Goal: Task Accomplishment & Management: Complete application form

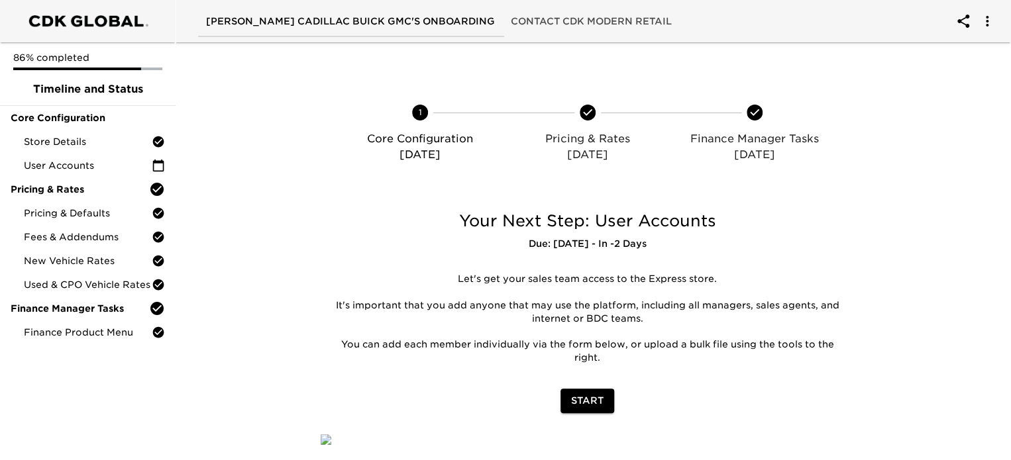
click at [960, 15] on icon "account of current user" at bounding box center [963, 21] width 16 height 16
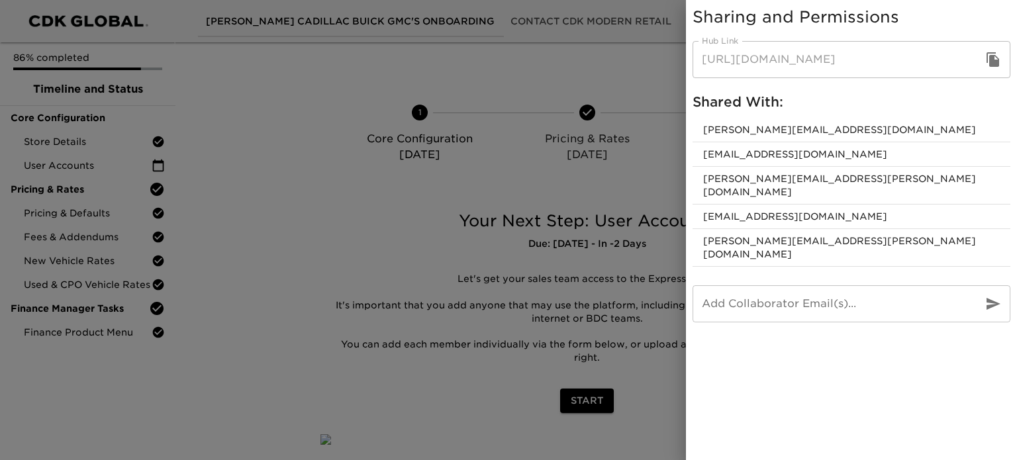
click at [311, 132] on div at bounding box center [508, 230] width 1017 height 460
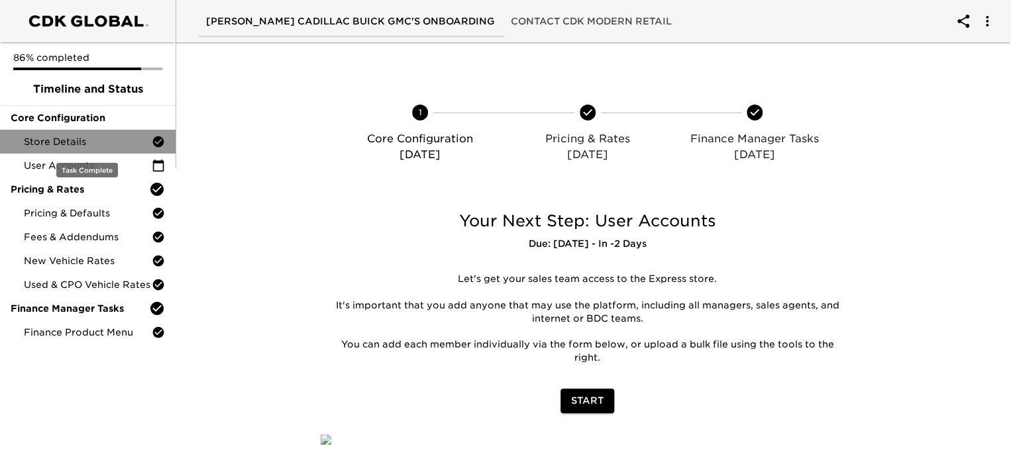
click at [66, 150] on div "Store Details" at bounding box center [87, 142] width 175 height 24
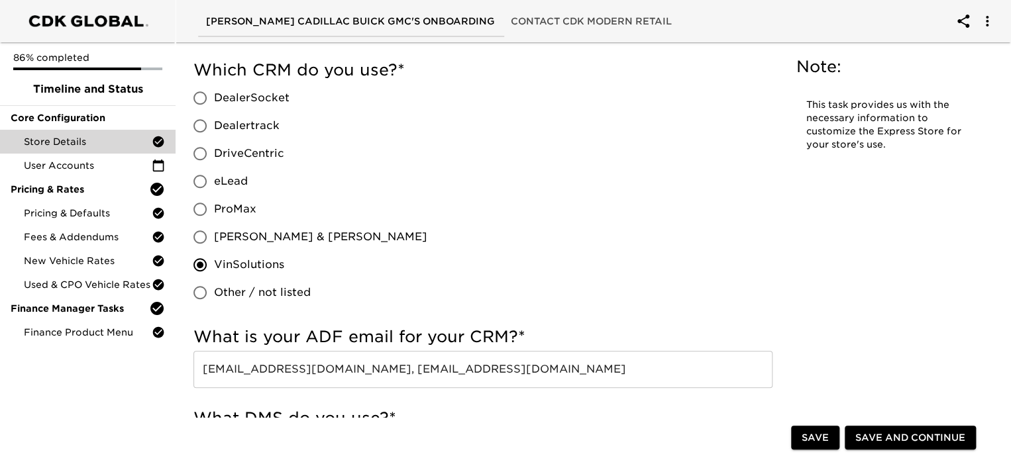
scroll to position [265, 0]
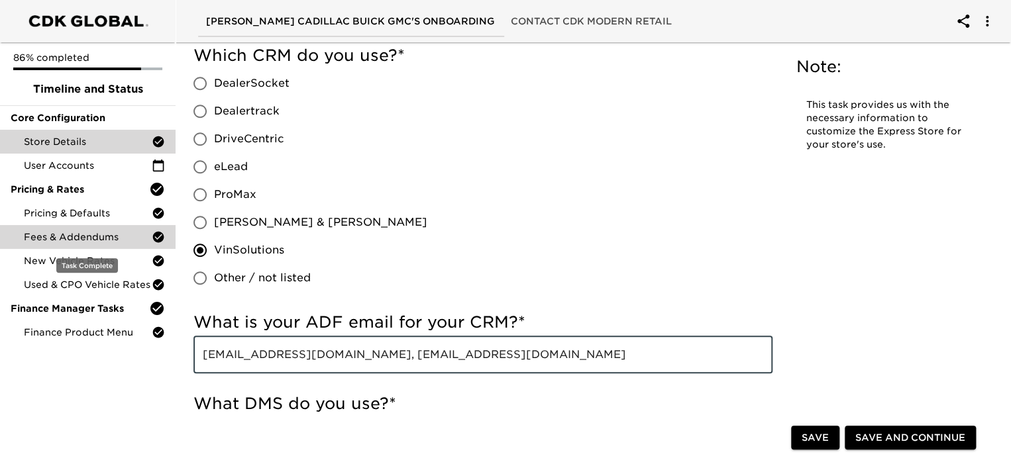
drag, startPoint x: 662, startPoint y: 315, endPoint x: 11, endPoint y: 230, distance: 656.5
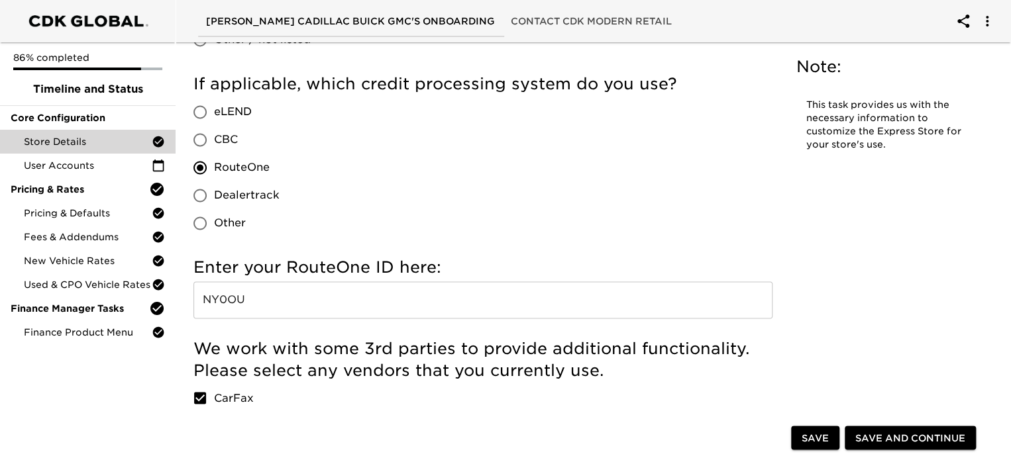
scroll to position [927, 0]
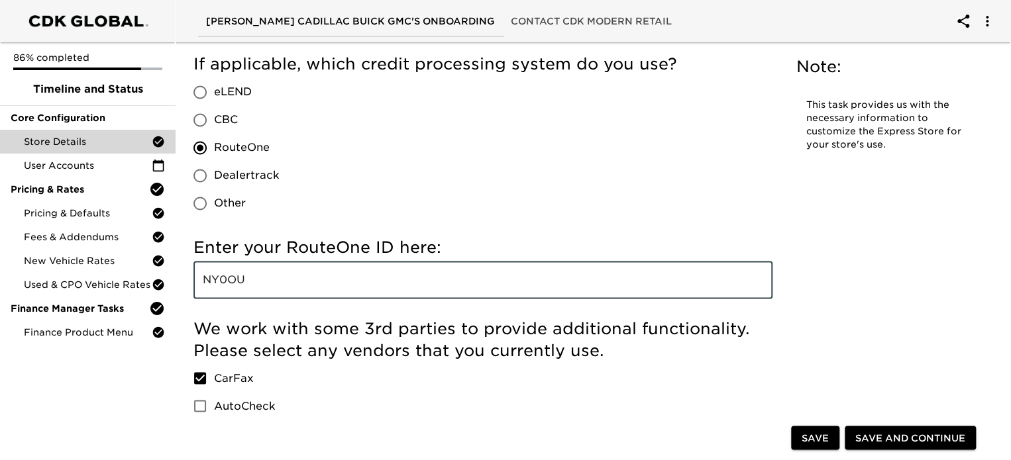
click at [283, 262] on input "NY0OU" at bounding box center [482, 280] width 579 height 37
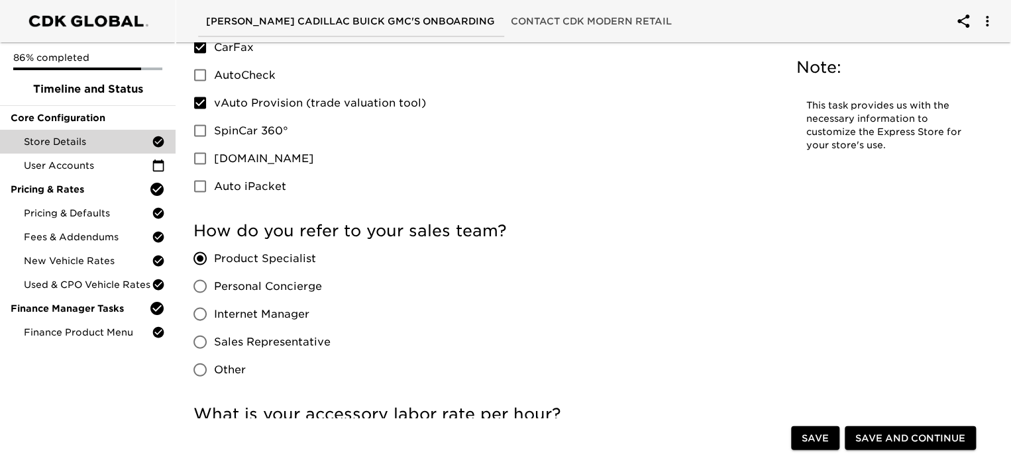
scroll to position [1325, 0]
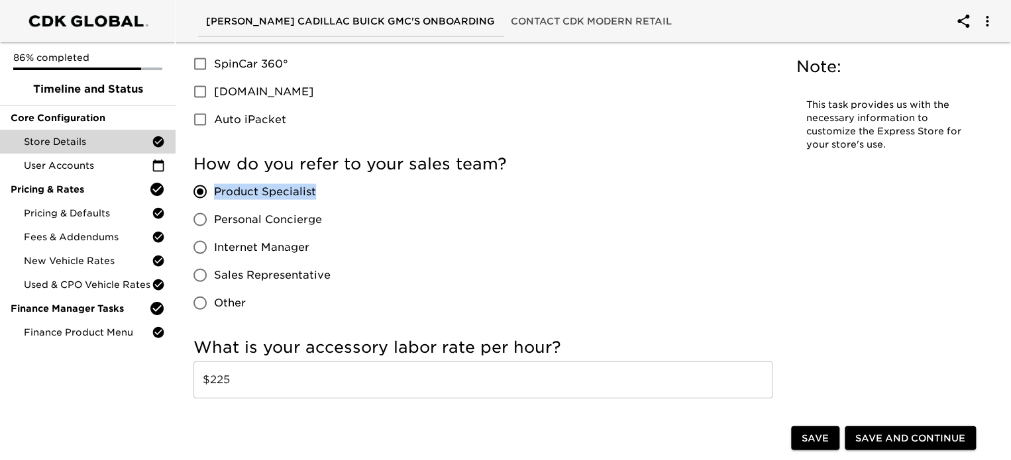
drag, startPoint x: 334, startPoint y: 172, endPoint x: 215, endPoint y: 172, distance: 118.5
click at [215, 178] on div "Product Specialist Personal Concierge Internet Manager Sales Representative Oth…" at bounding box center [267, 247] width 148 height 139
copy span "Product Specialist"
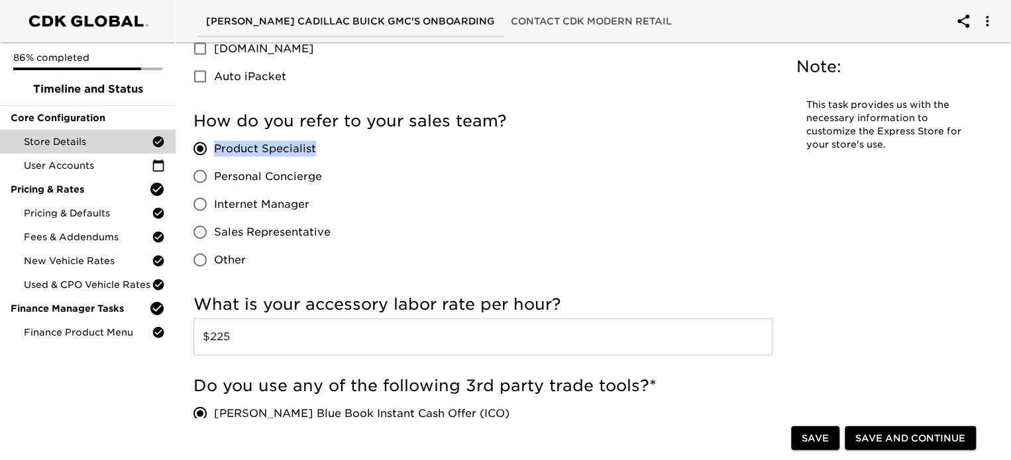
scroll to position [1391, 0]
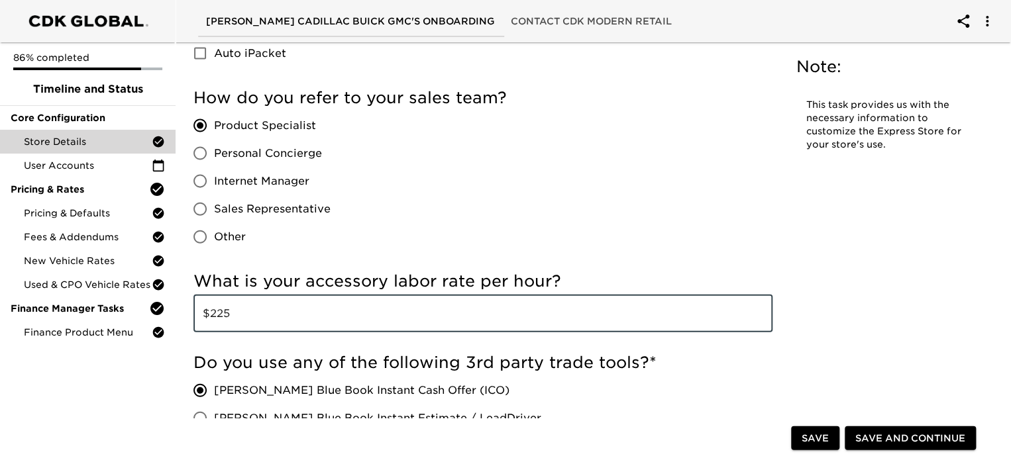
click at [221, 295] on input "$225" at bounding box center [482, 313] width 579 height 37
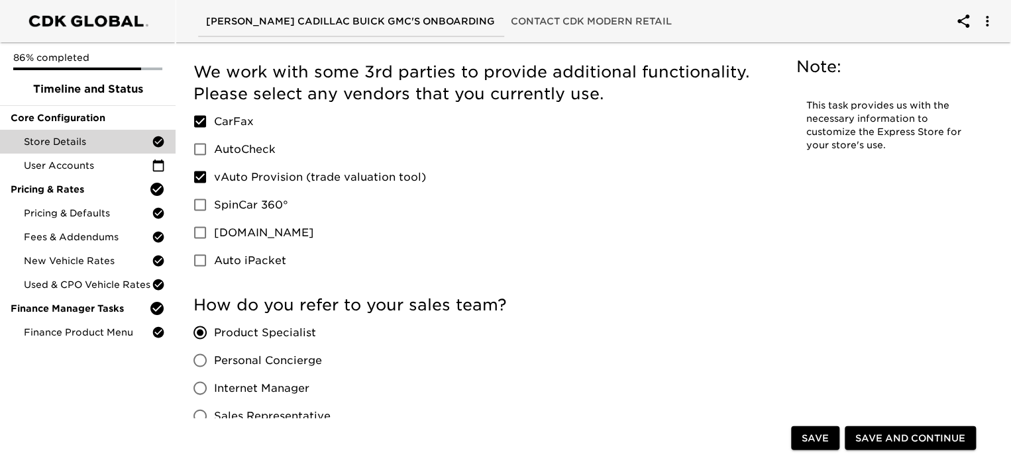
scroll to position [1130, 0]
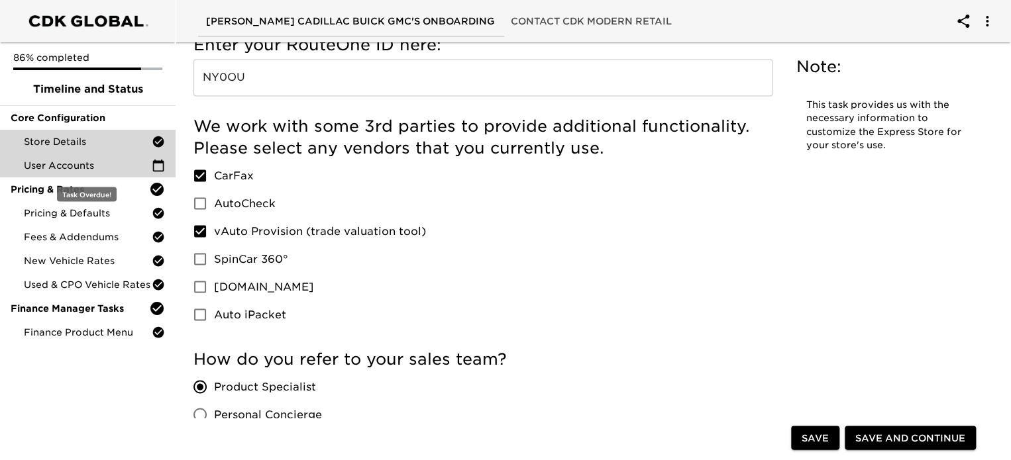
click at [88, 164] on span "User Accounts" at bounding box center [88, 165] width 128 height 13
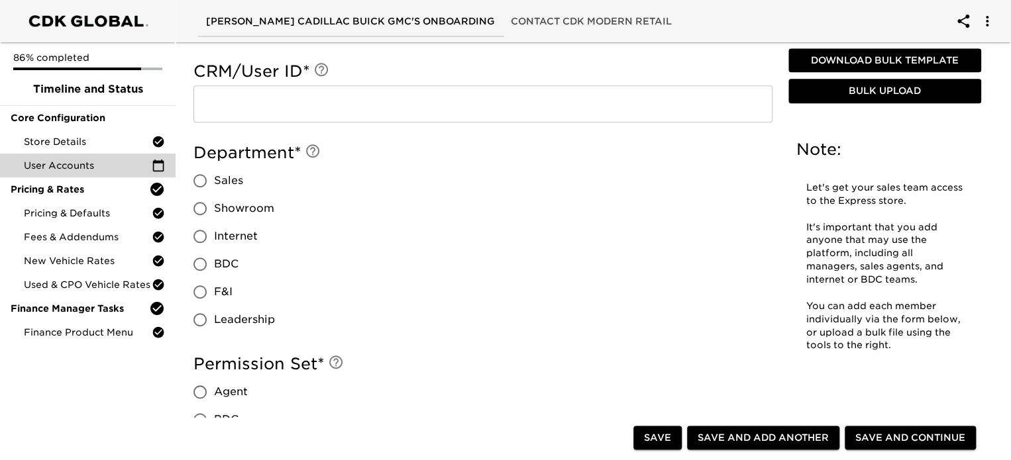
scroll to position [530, 0]
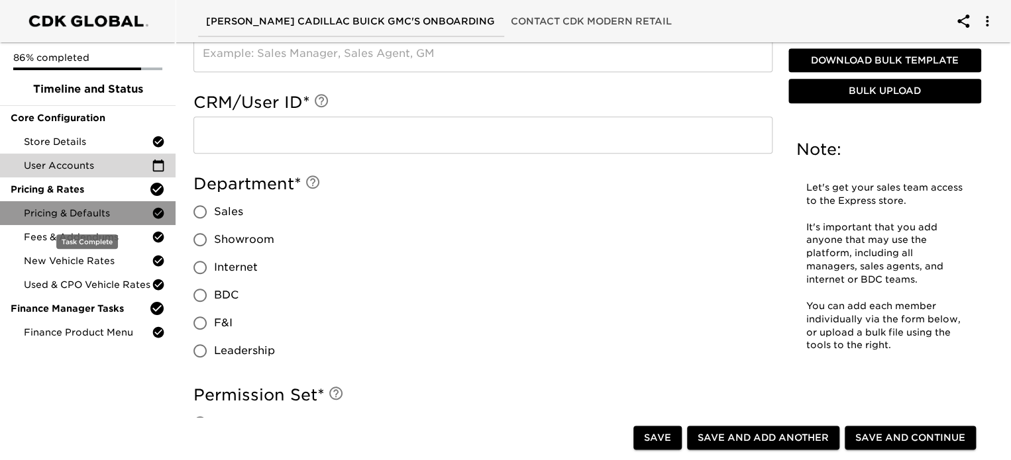
click at [81, 217] on span "Pricing & Defaults" at bounding box center [88, 213] width 128 height 13
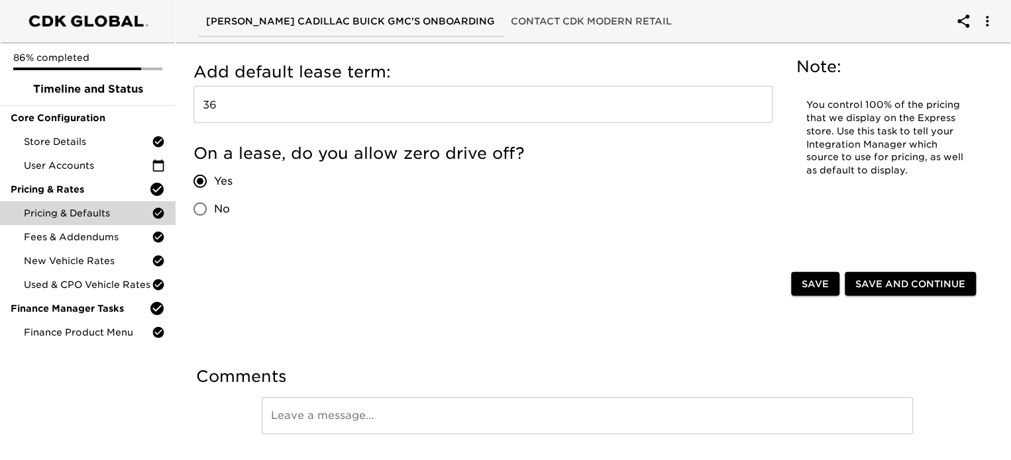
scroll to position [1923, 0]
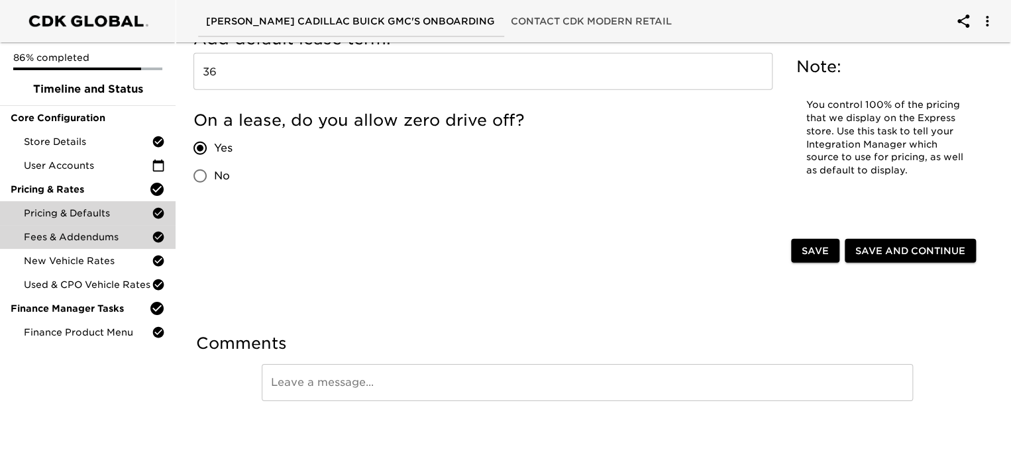
click at [86, 235] on span "Fees & Addendums" at bounding box center [88, 236] width 128 height 13
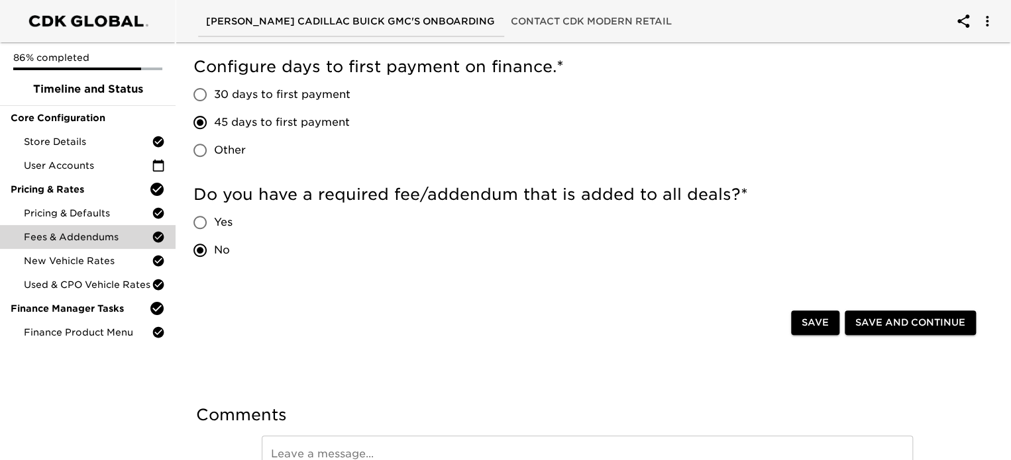
scroll to position [273, 0]
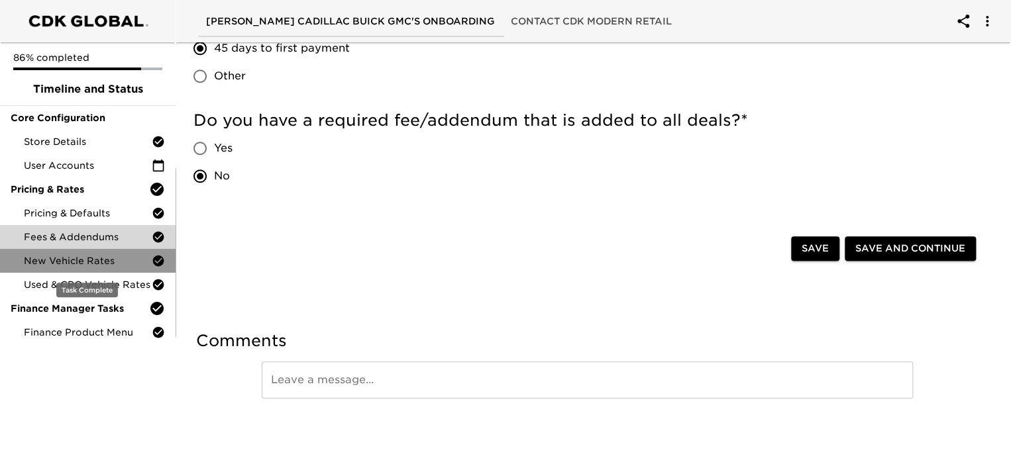
click at [36, 260] on span "New Vehicle Rates" at bounding box center [88, 260] width 128 height 13
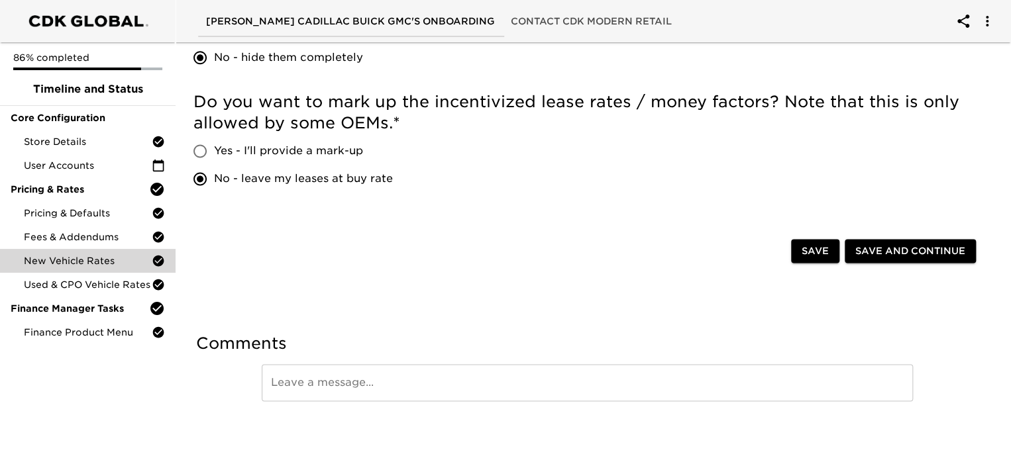
scroll to position [820, 0]
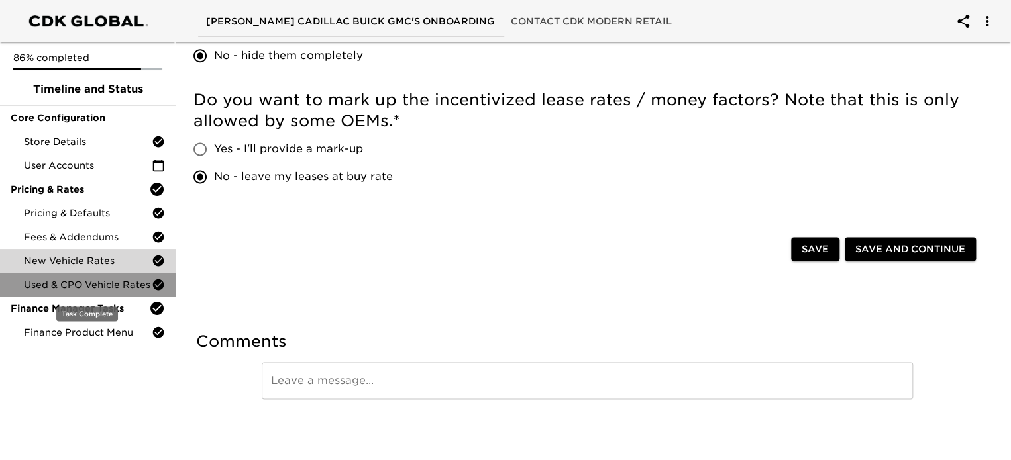
click at [109, 288] on span "Used & CPO Vehicle Rates" at bounding box center [88, 284] width 128 height 13
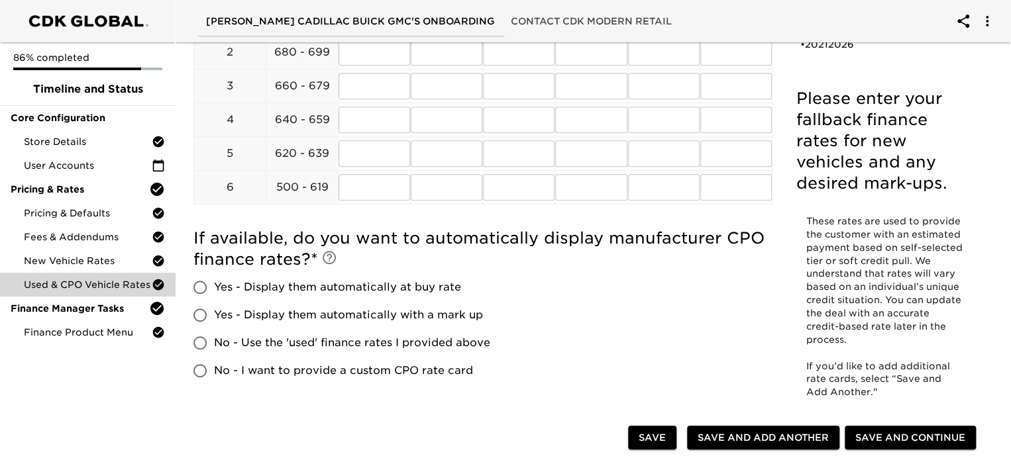
scroll to position [479, 0]
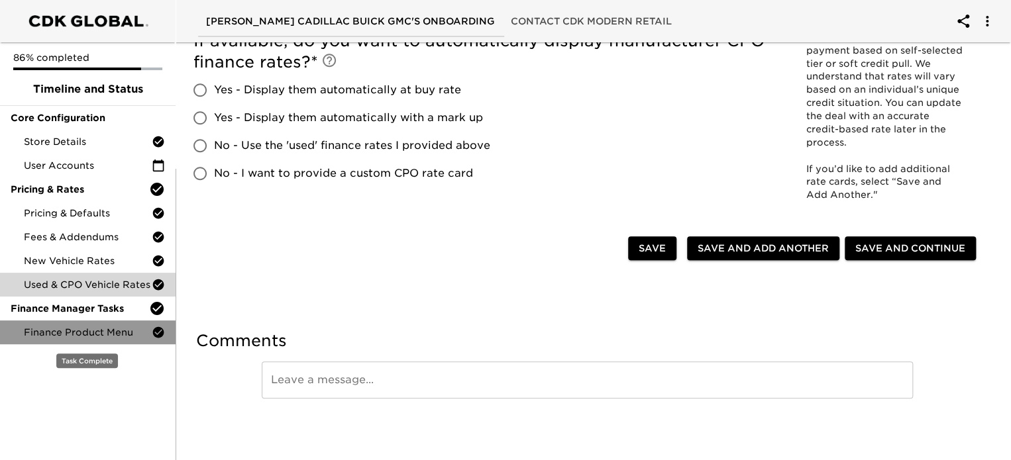
click at [52, 330] on span "Finance Product Menu" at bounding box center [88, 332] width 128 height 13
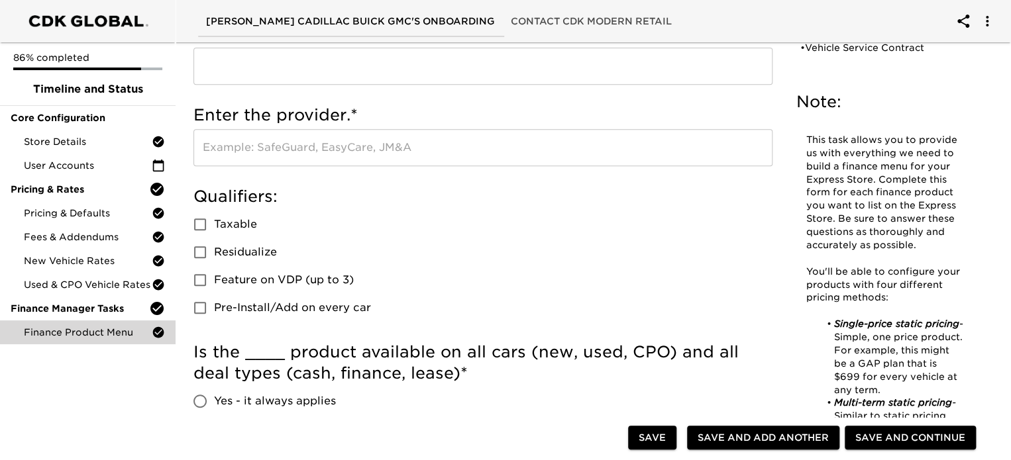
scroll to position [19, 0]
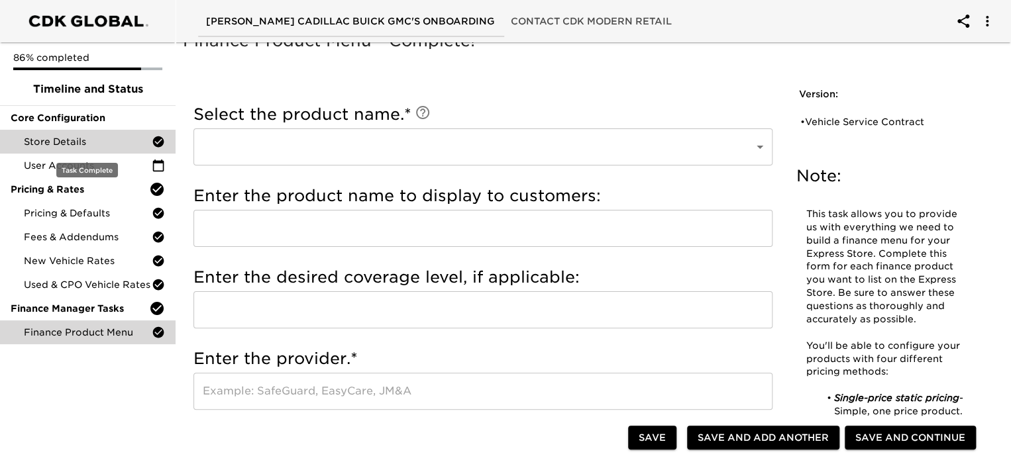
click at [96, 134] on div "Store Details" at bounding box center [87, 142] width 175 height 24
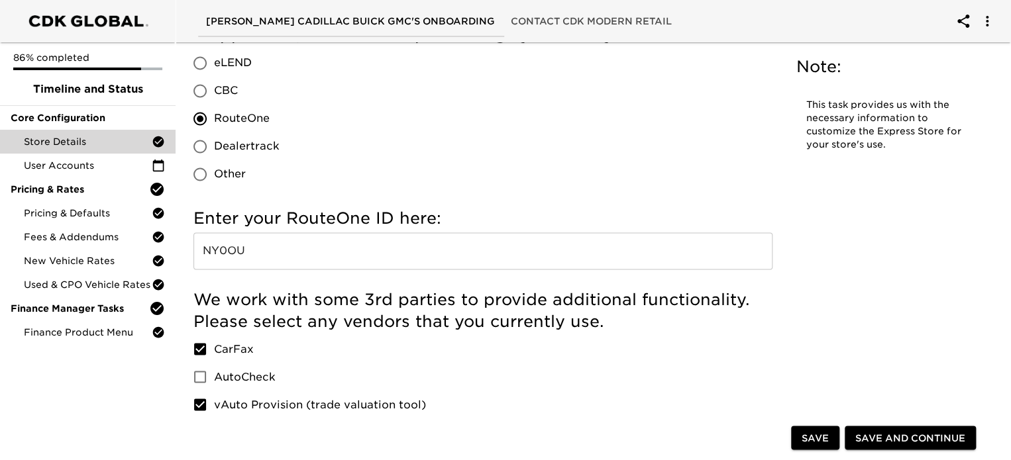
scroll to position [993, 0]
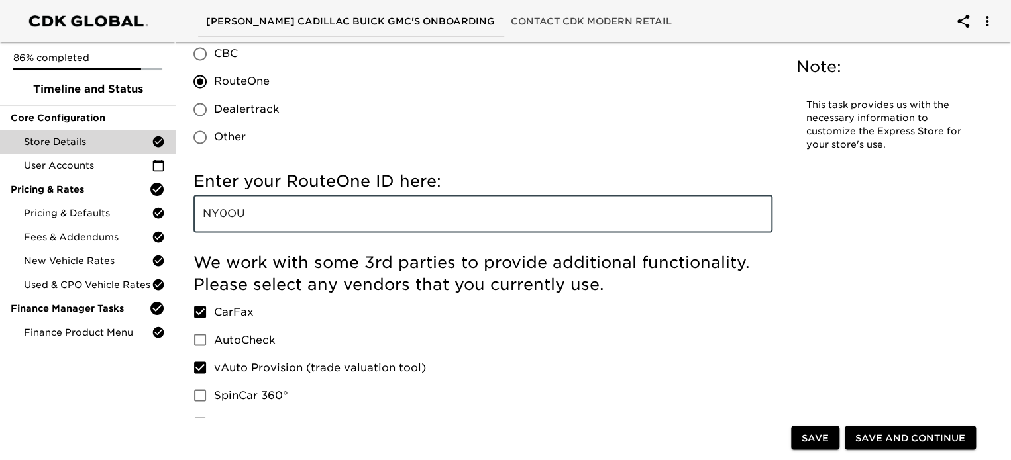
click at [274, 195] on input "NY0OU" at bounding box center [482, 213] width 579 height 37
click at [273, 195] on input "NY0OU" at bounding box center [482, 213] width 579 height 37
